Goal: Download file/media

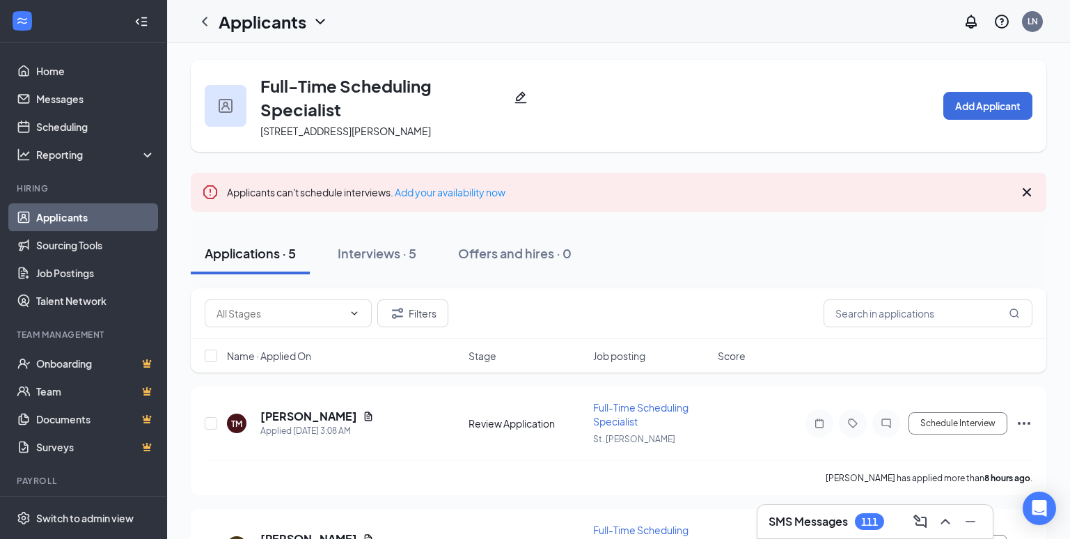
click at [849, 518] on div "SMS Messages 111" at bounding box center [826, 521] width 116 height 17
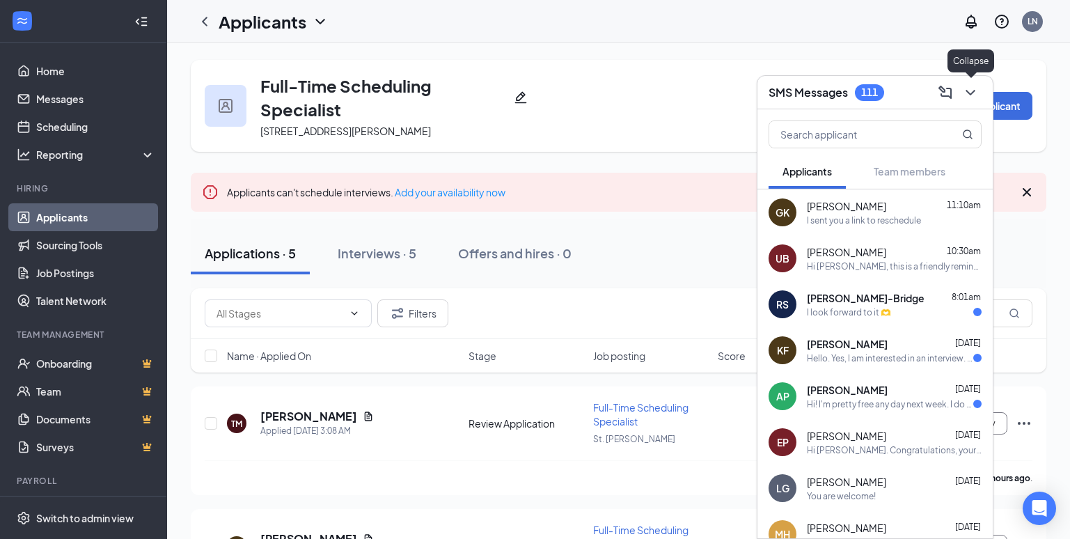
click at [972, 97] on icon "ChevronDown" at bounding box center [970, 92] width 17 height 17
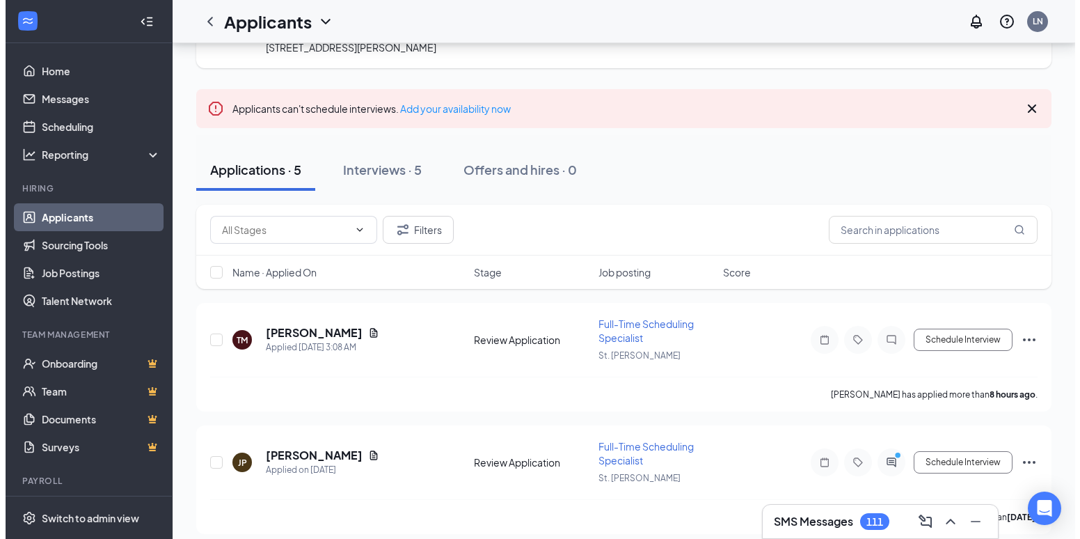
scroll to position [70, 0]
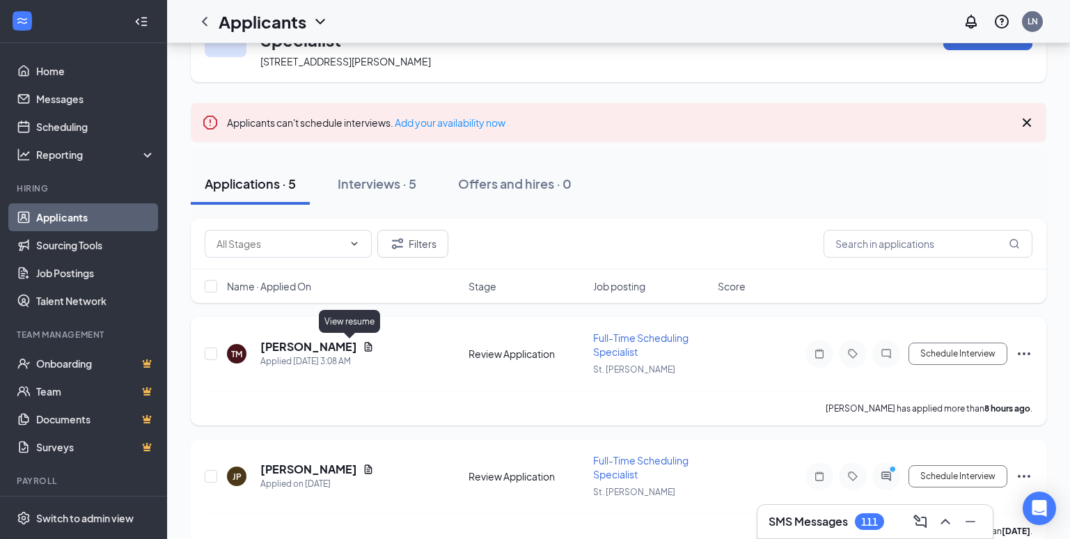
click at [363, 346] on icon "Document" at bounding box center [368, 346] width 11 height 11
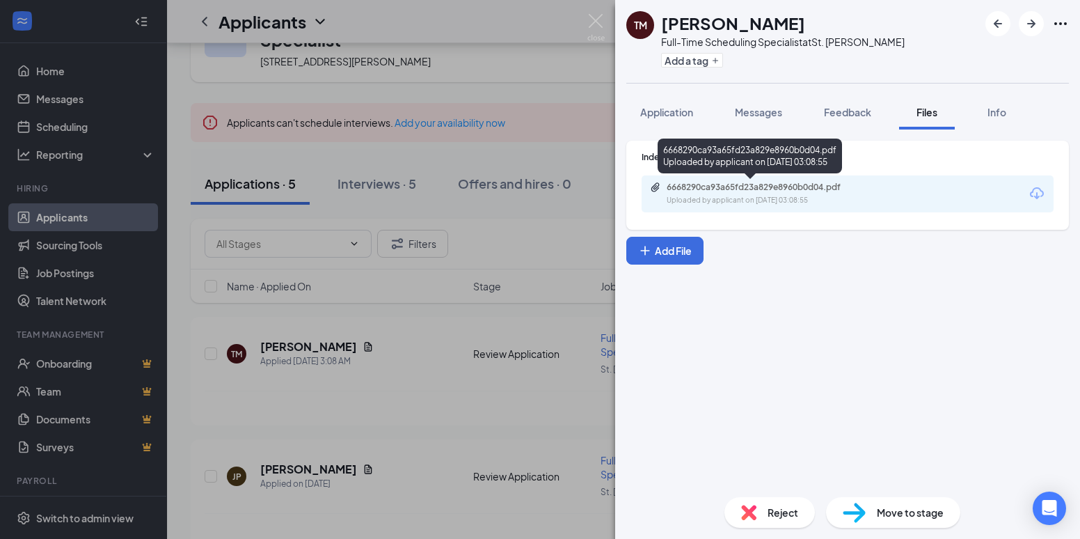
click at [717, 183] on div "6668290ca93a65fd23a829e8960b0d04.pdf" at bounding box center [764, 187] width 195 height 11
